Goal: Task Accomplishment & Management: Manage account settings

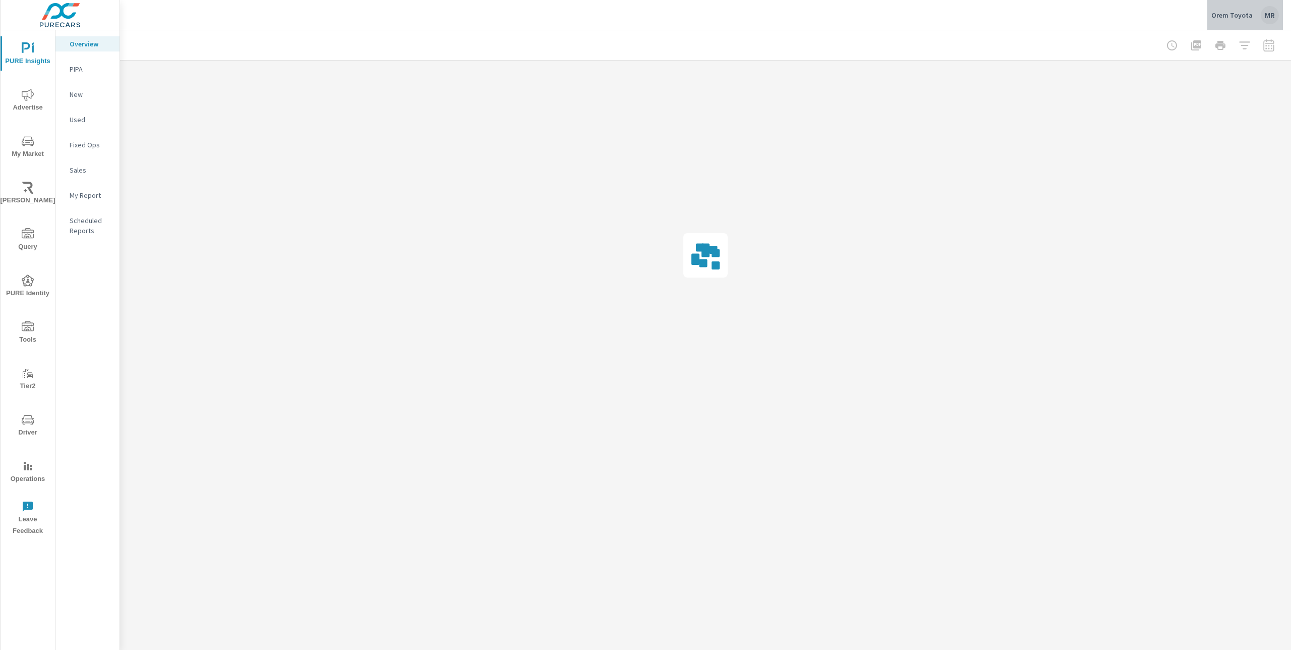
click at [1251, 18] on p "Orem Toyota" at bounding box center [1231, 15] width 41 height 9
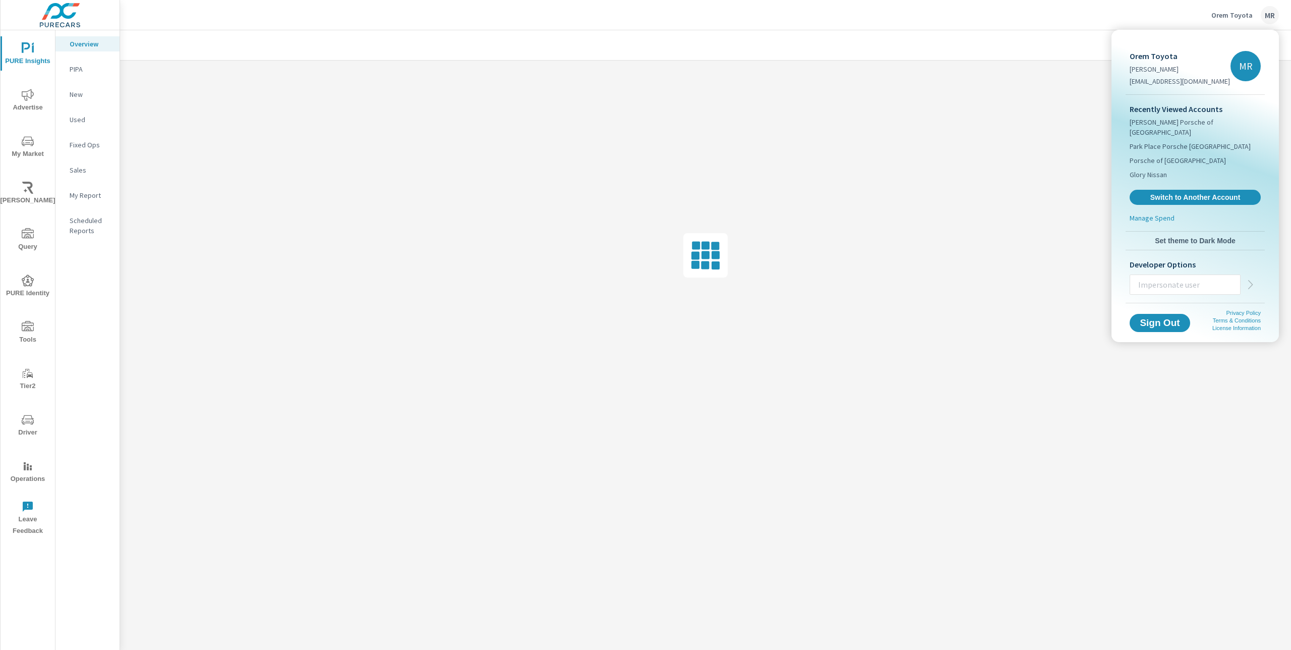
click at [1242, 18] on div at bounding box center [645, 325] width 1291 height 650
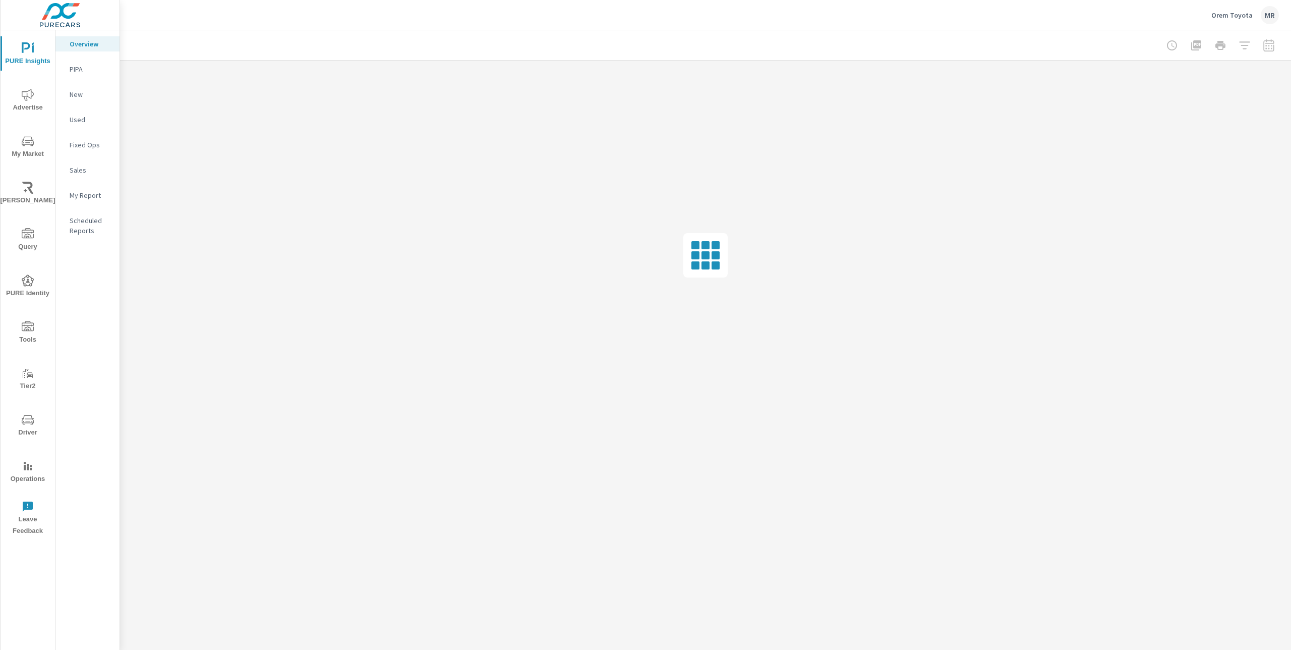
click at [1242, 18] on p "Orem Toyota" at bounding box center [1231, 15] width 41 height 9
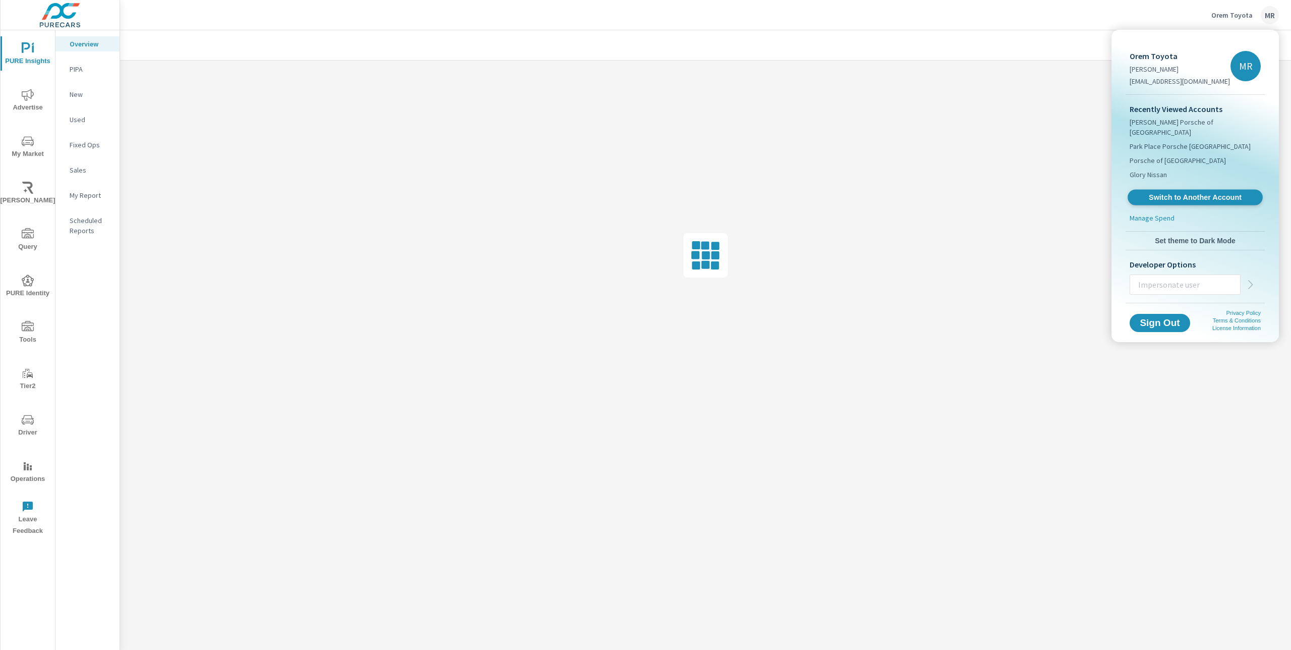
click at [1207, 193] on span "Switch to Another Account" at bounding box center [1195, 198] width 124 height 10
